Goal: Submit feedback/report problem

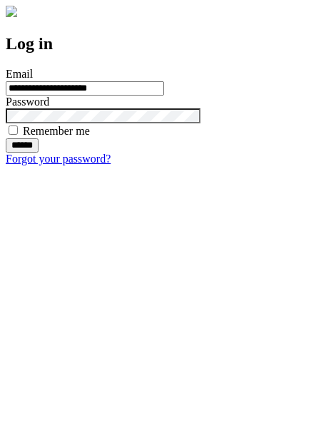
click at [39, 153] on input "******" at bounding box center [22, 145] width 33 height 14
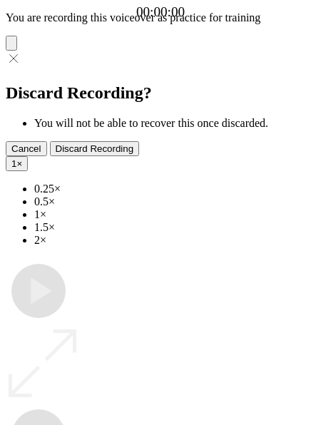
type input "**********"
